Goal: Task Accomplishment & Management: Use online tool/utility

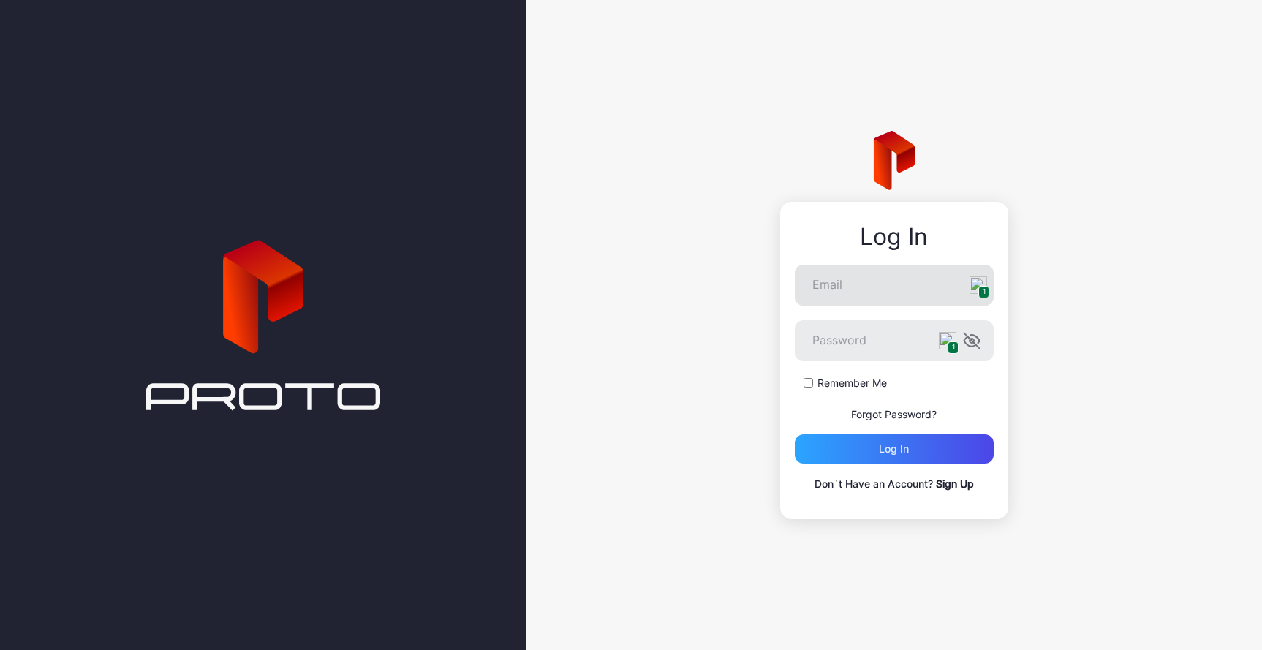
click at [981, 284] on img at bounding box center [978, 285] width 18 height 18
click at [981, 284] on input "1 Email" at bounding box center [894, 285] width 199 height 41
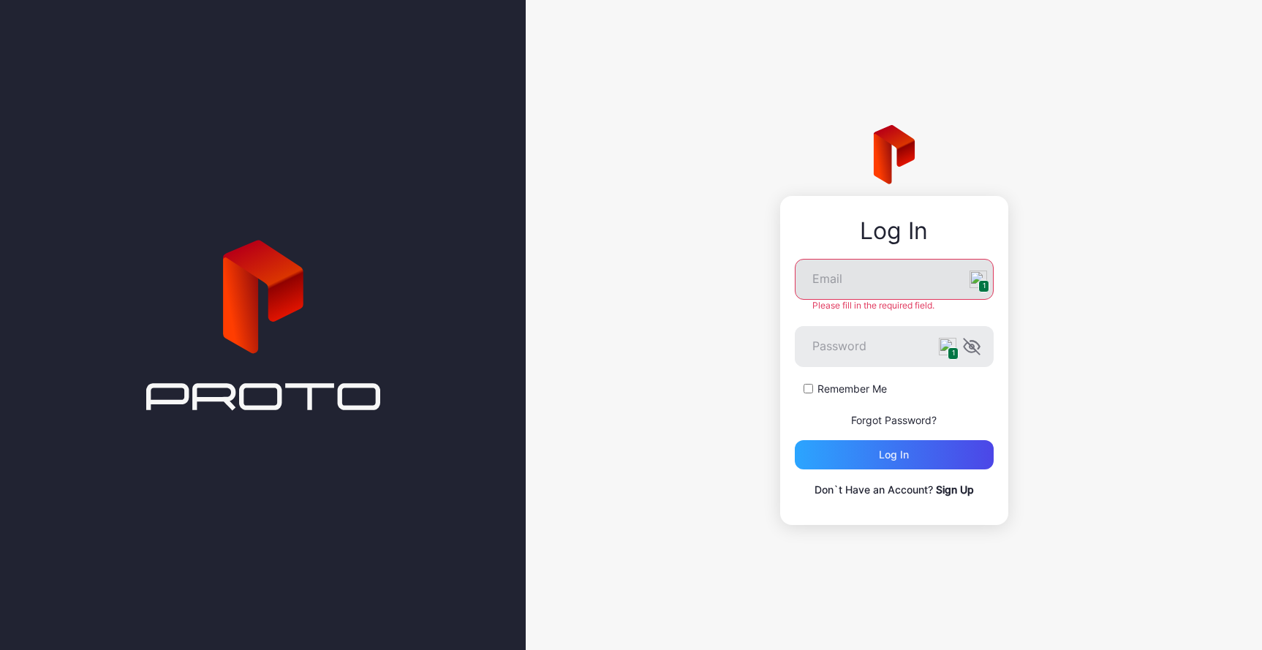
type input "**********"
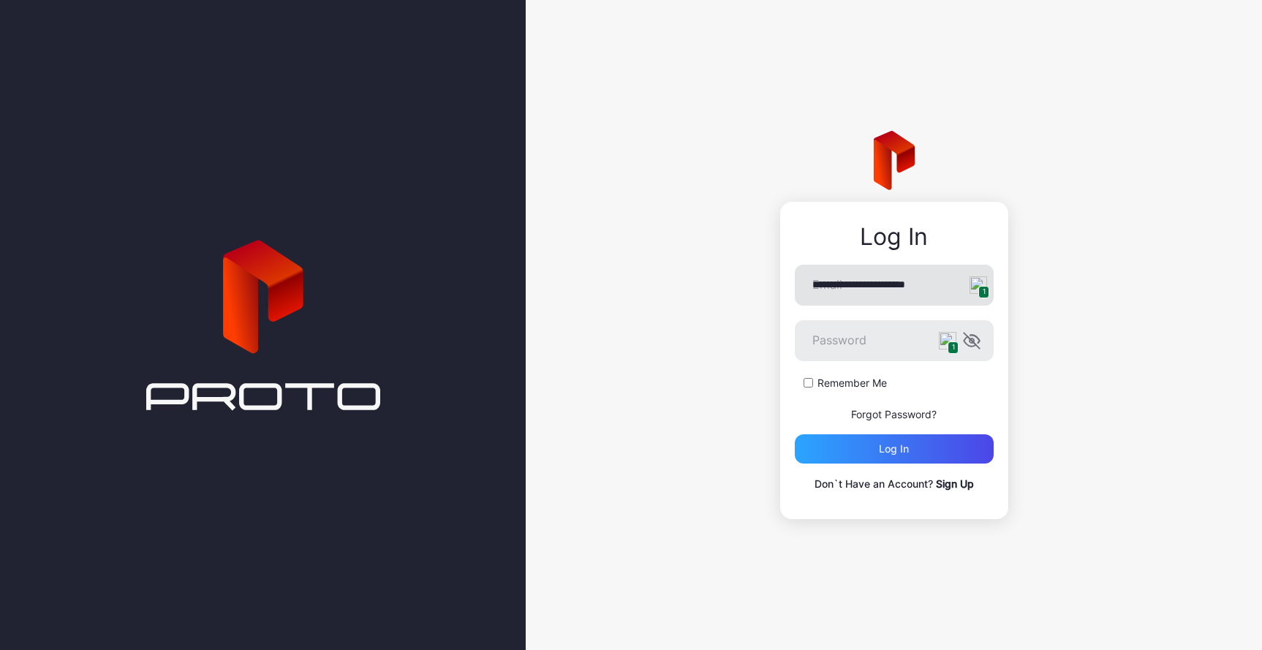
click at [825, 386] on label "Remember Me" at bounding box center [851, 383] width 69 height 15
click at [884, 445] on div "Log in" at bounding box center [894, 449] width 30 height 12
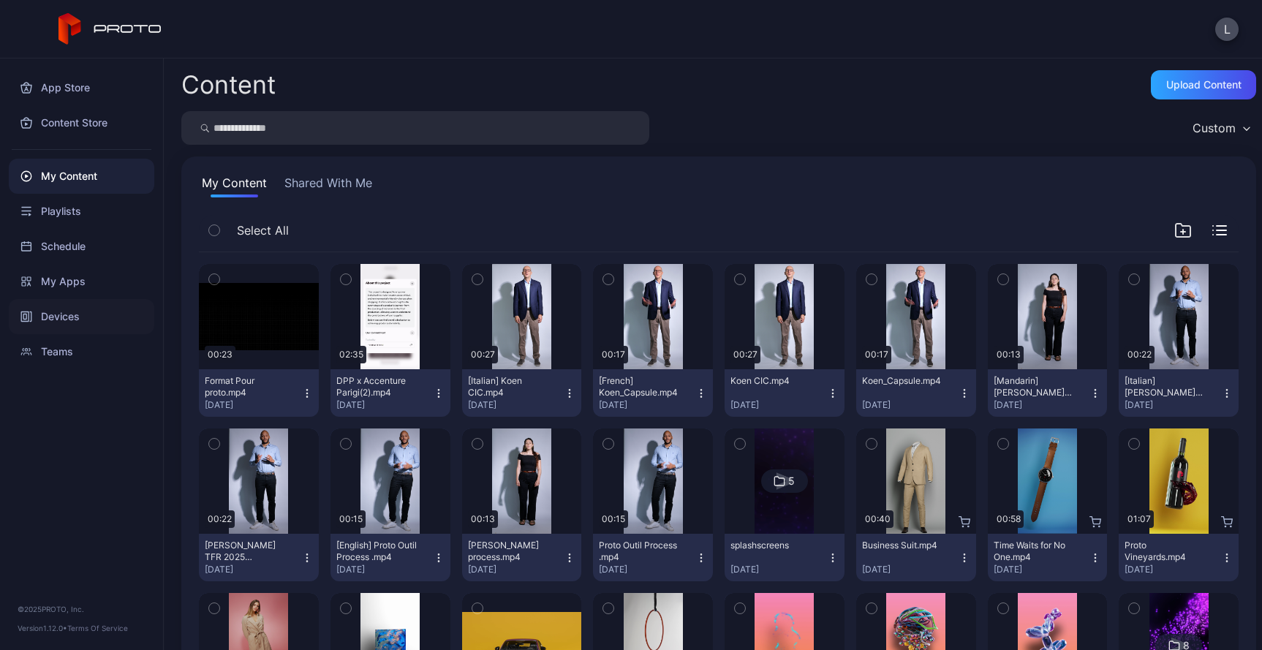
click at [64, 322] on div "Devices" at bounding box center [81, 316] width 145 height 35
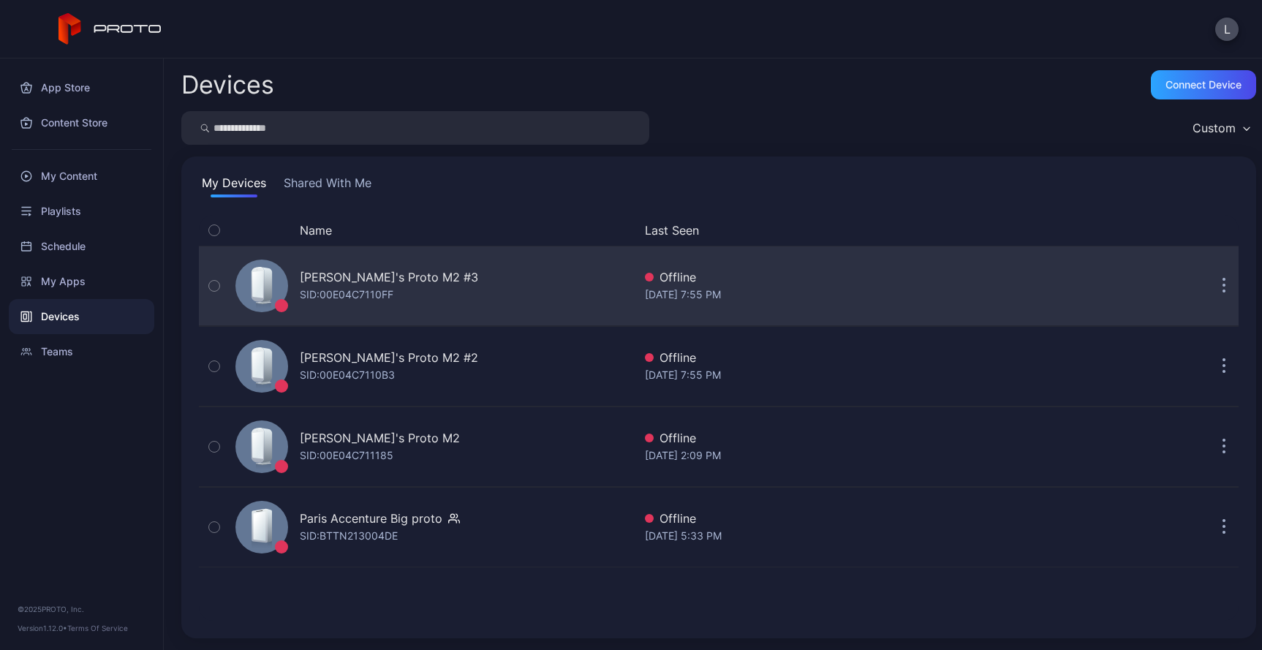
click at [1210, 294] on button "button" at bounding box center [1223, 285] width 29 height 29
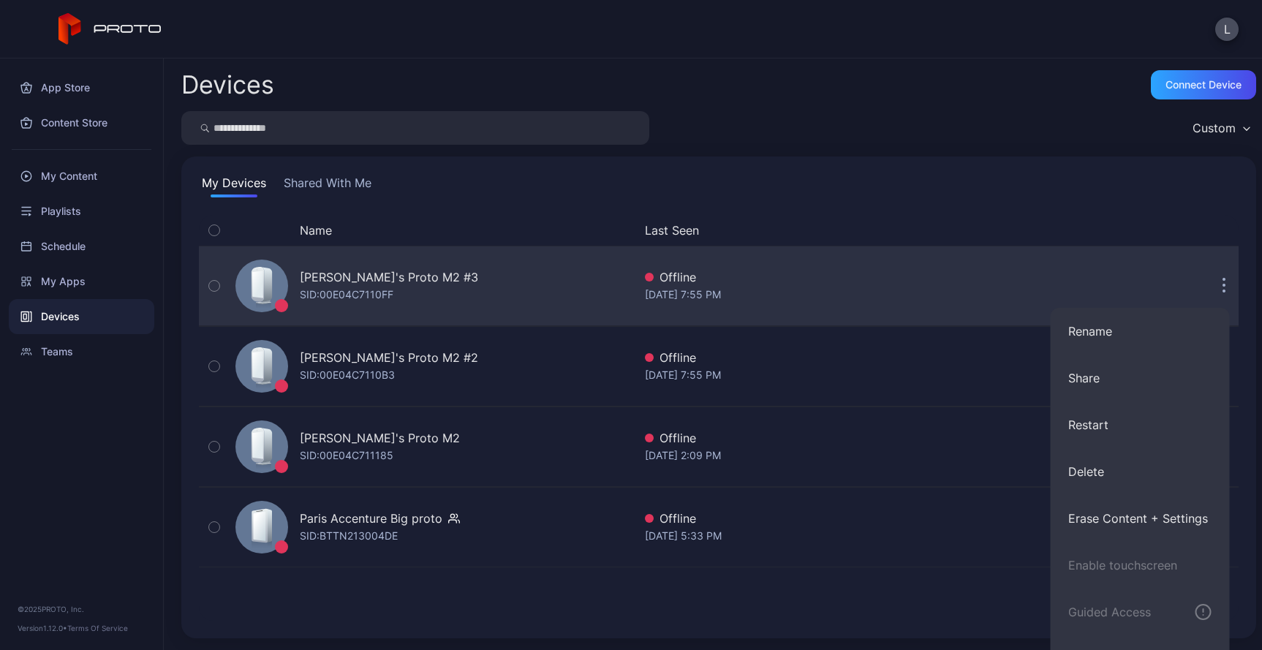
click at [1209, 288] on button "button" at bounding box center [1223, 285] width 29 height 29
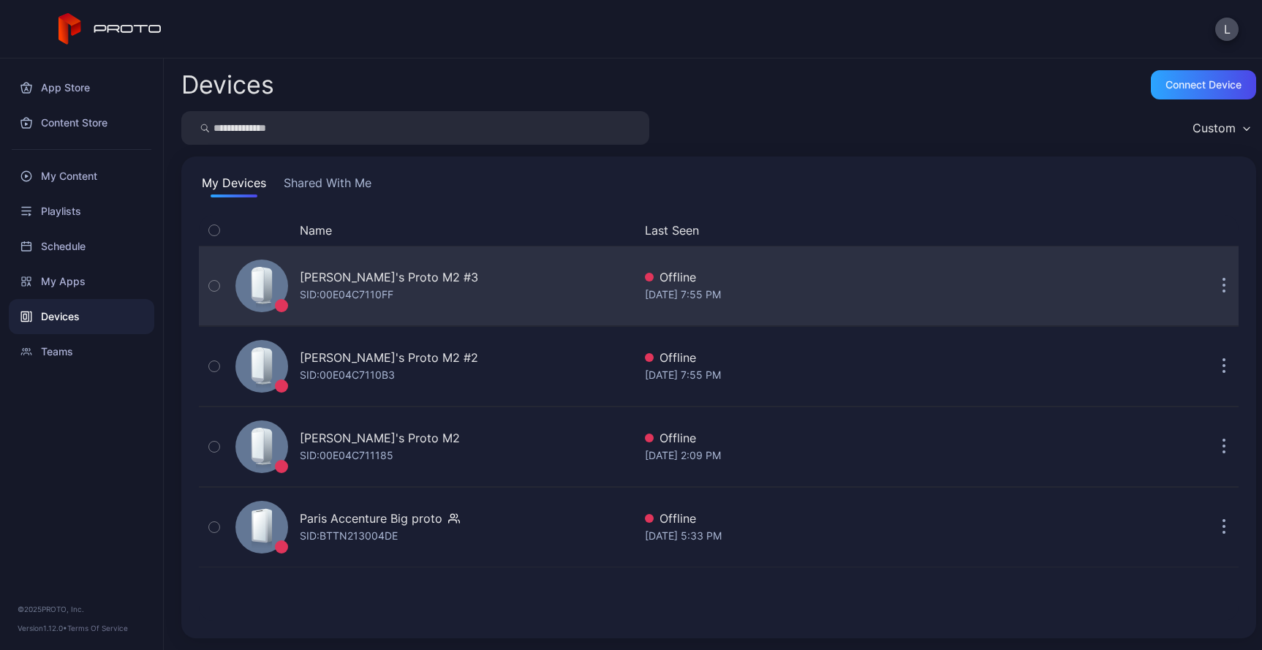
click at [220, 287] on button "button" at bounding box center [214, 285] width 31 height 79
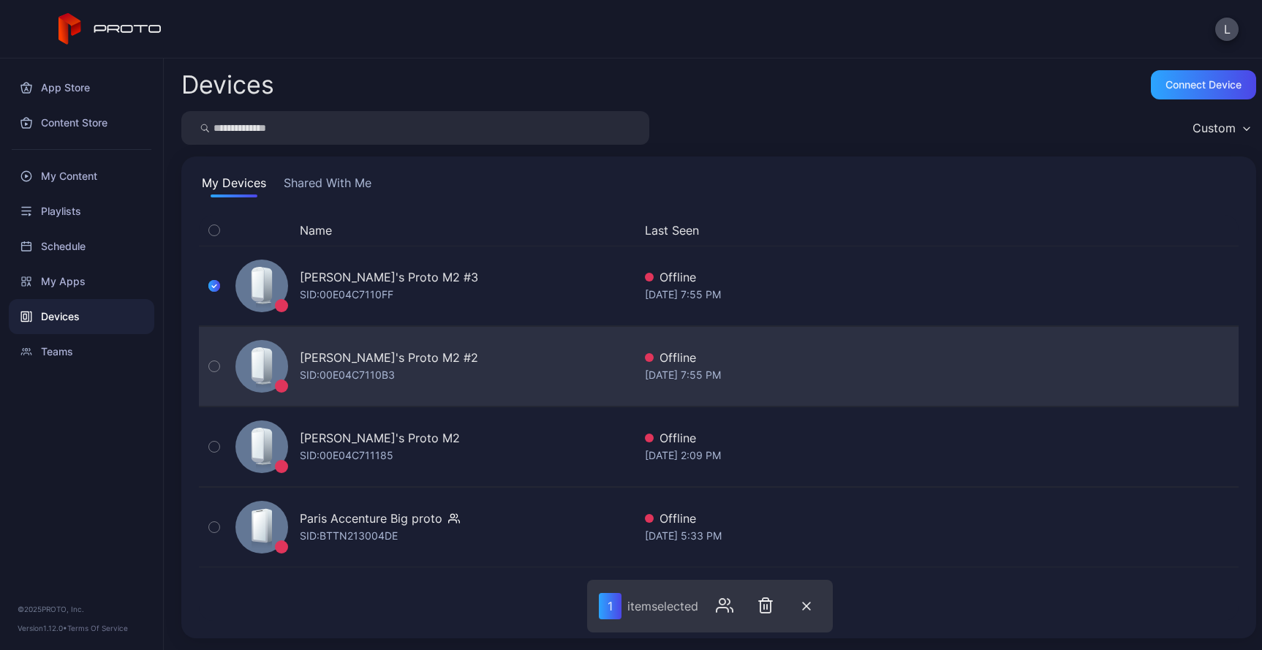
click at [216, 365] on icon "button" at bounding box center [214, 366] width 10 height 16
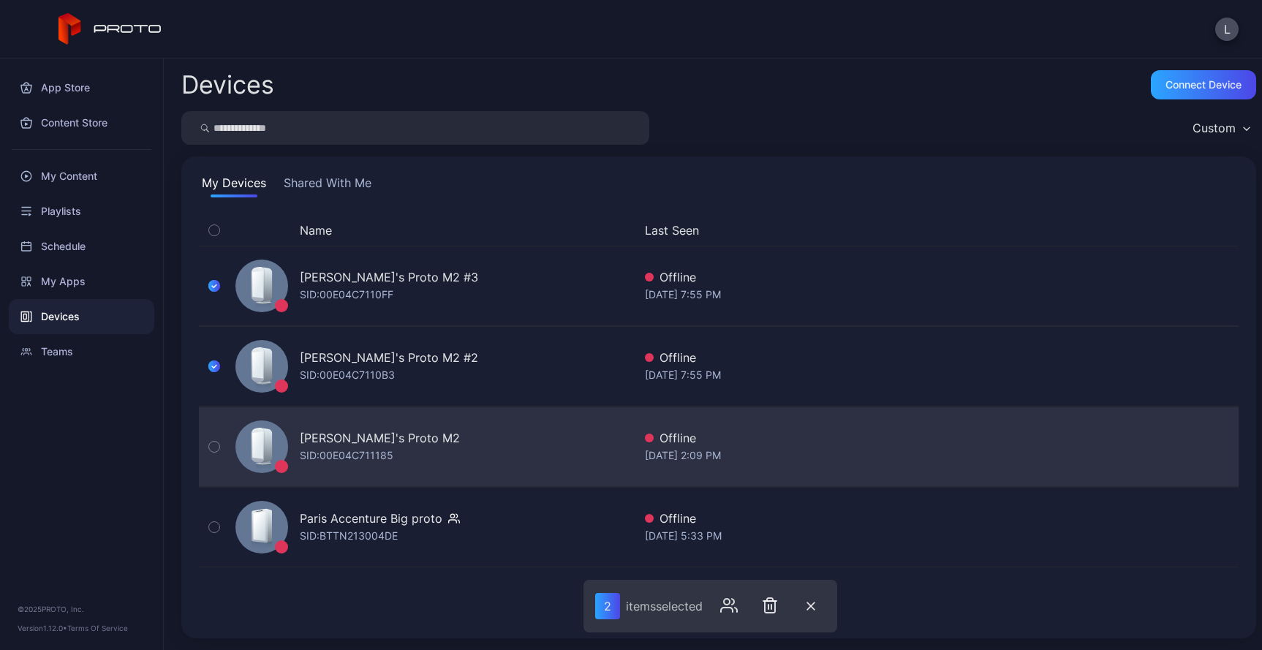
click at [214, 439] on icon "button" at bounding box center [214, 447] width 10 height 16
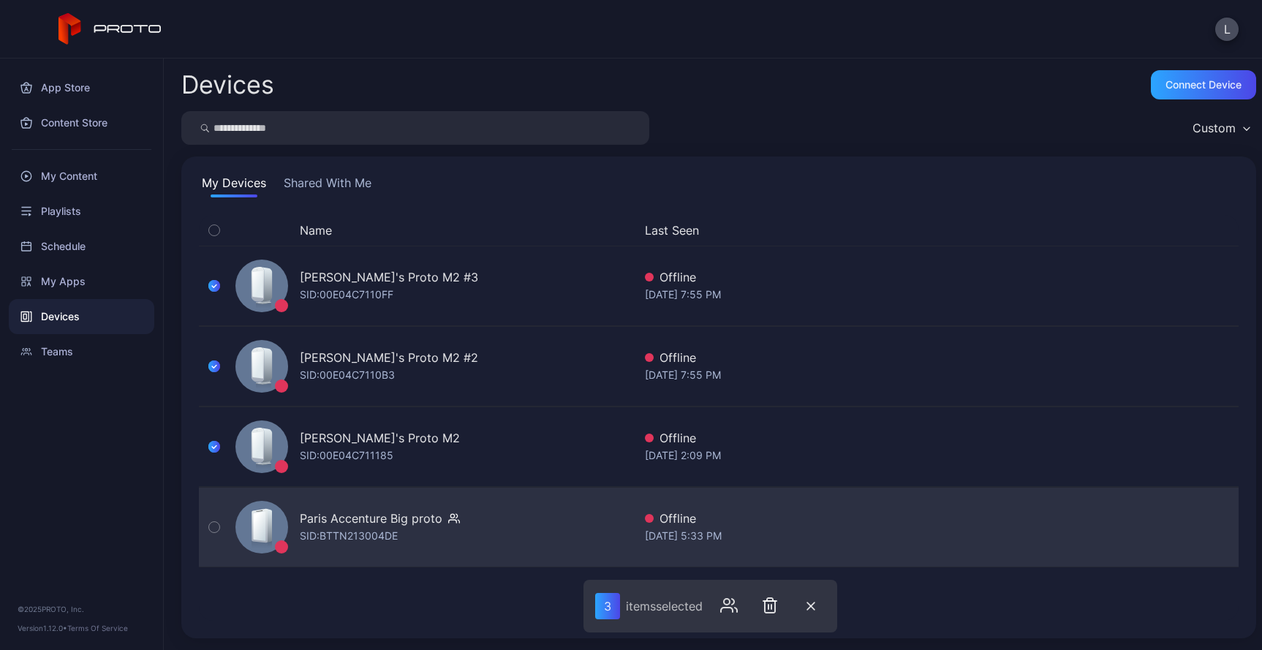
click at [213, 519] on icon "button" at bounding box center [214, 527] width 10 height 16
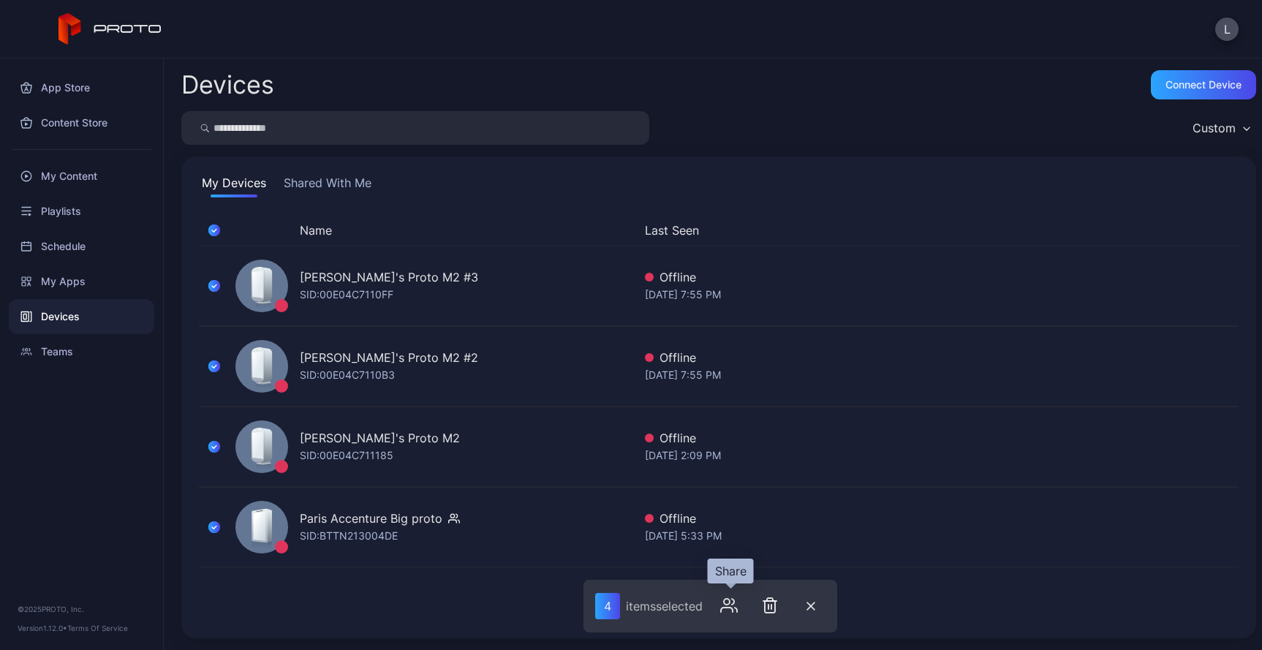
click at [730, 608] on icon "button" at bounding box center [729, 605] width 18 height 18
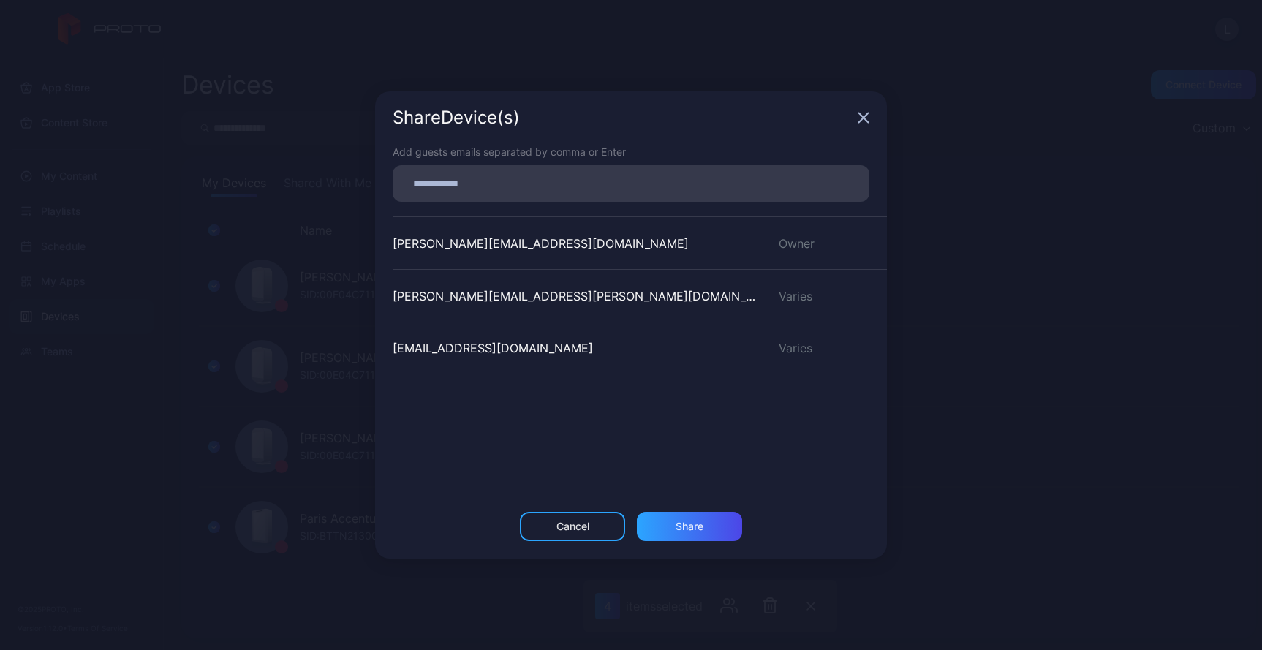
click at [560, 178] on input at bounding box center [630, 183] width 459 height 19
paste input
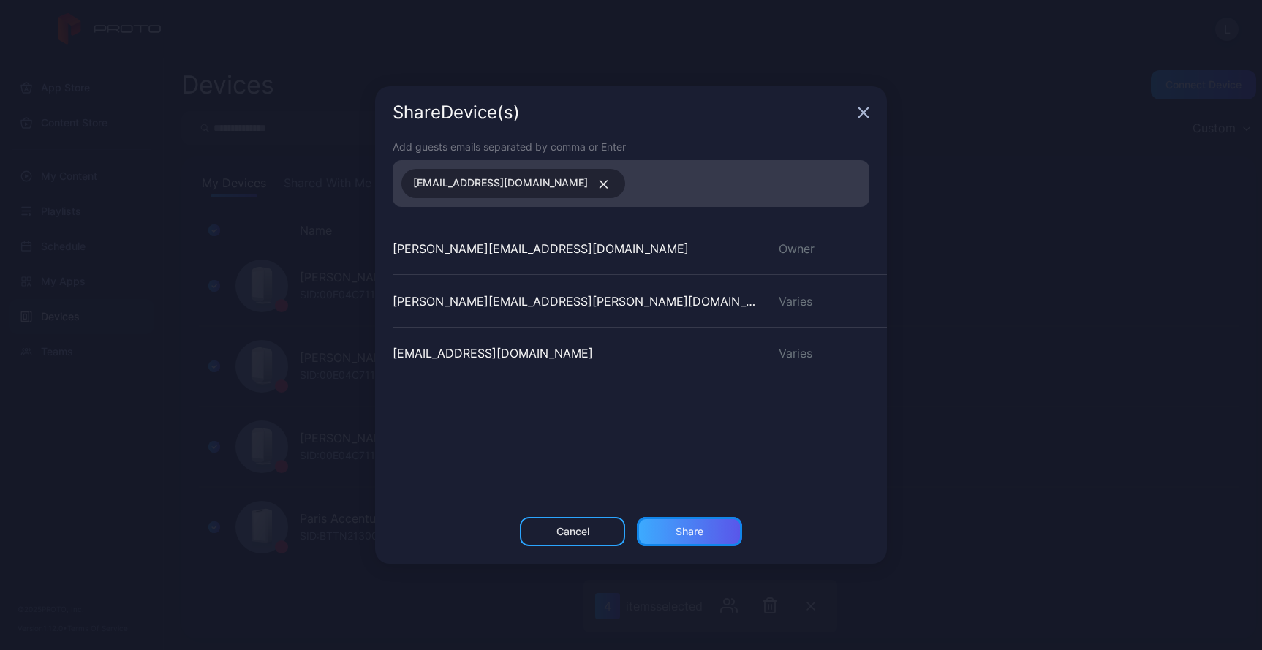
click at [697, 537] on div "Share" at bounding box center [689, 532] width 28 height 12
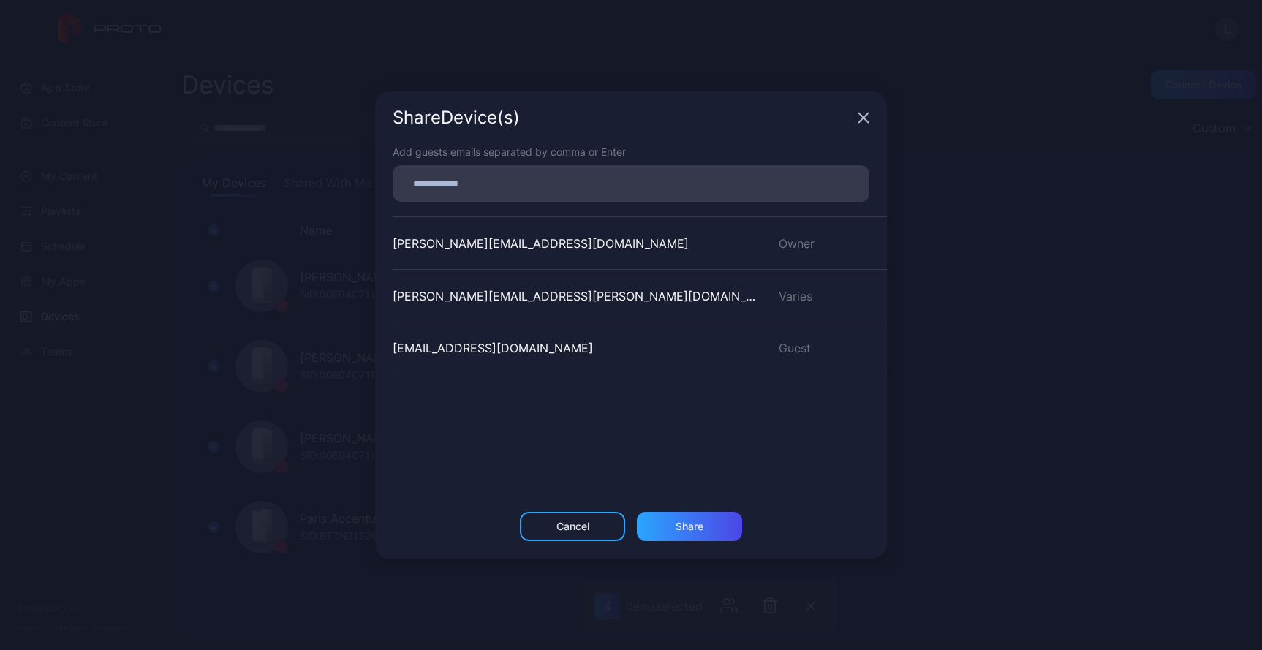
click at [863, 116] on icon "button" at bounding box center [863, 118] width 12 height 12
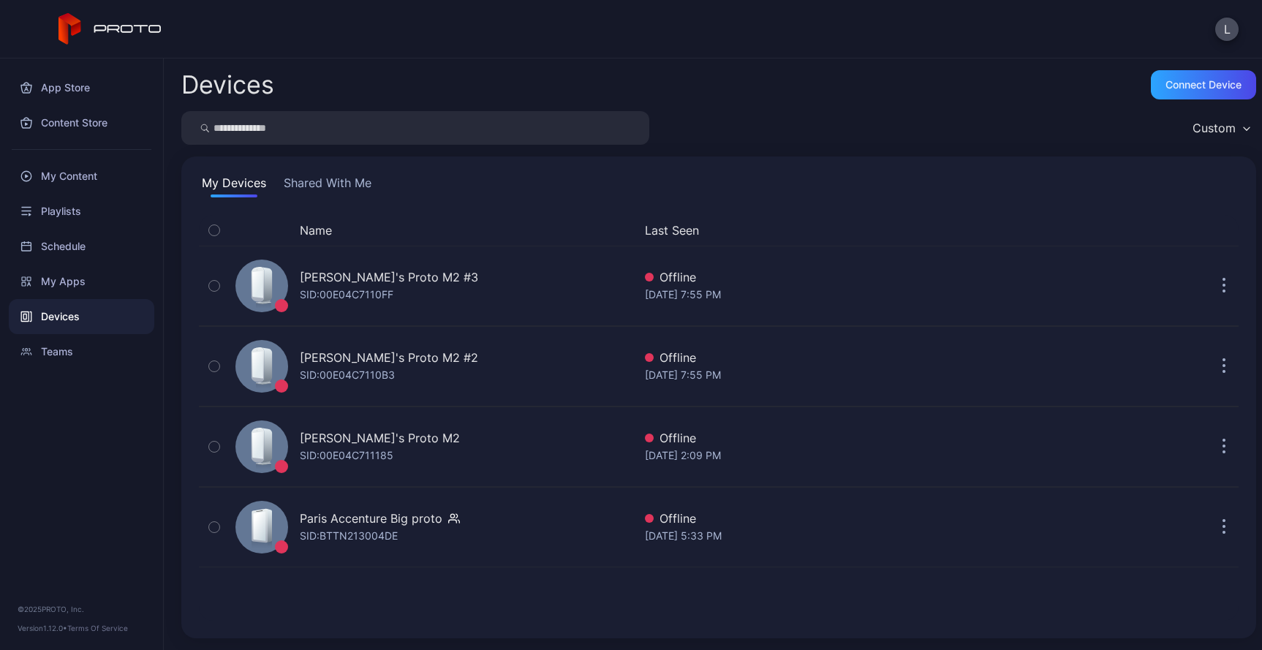
click at [1232, 125] on div "Custom" at bounding box center [1220, 128] width 71 height 22
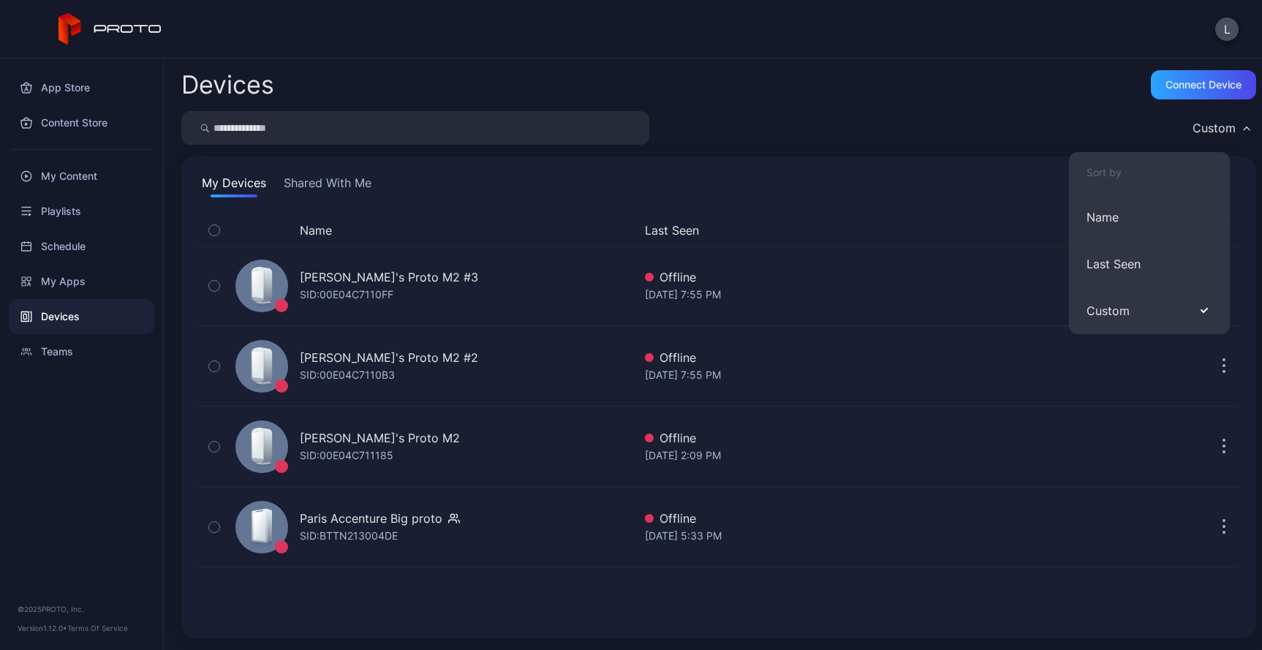
click at [796, 134] on div "Custom" at bounding box center [718, 128] width 1075 height 34
